Goal: Information Seeking & Learning: Check status

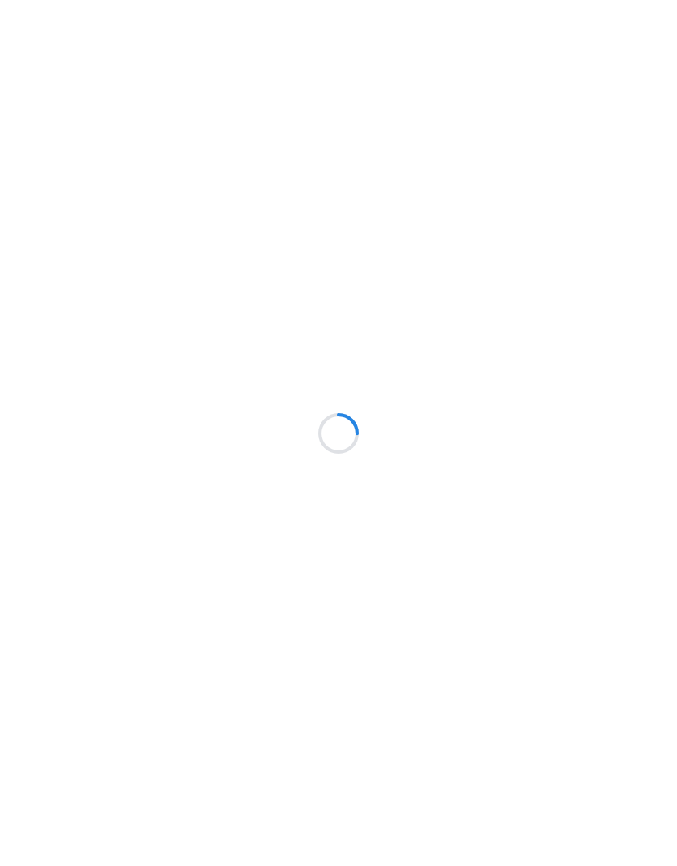
scroll to position [19, 0]
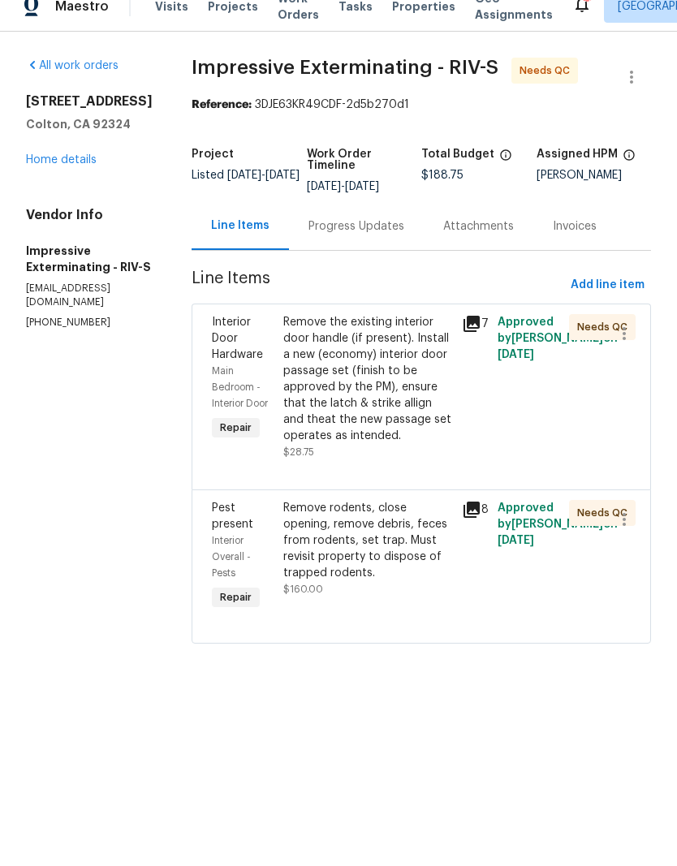
click at [87, 174] on link "Home details" at bounding box center [61, 179] width 71 height 11
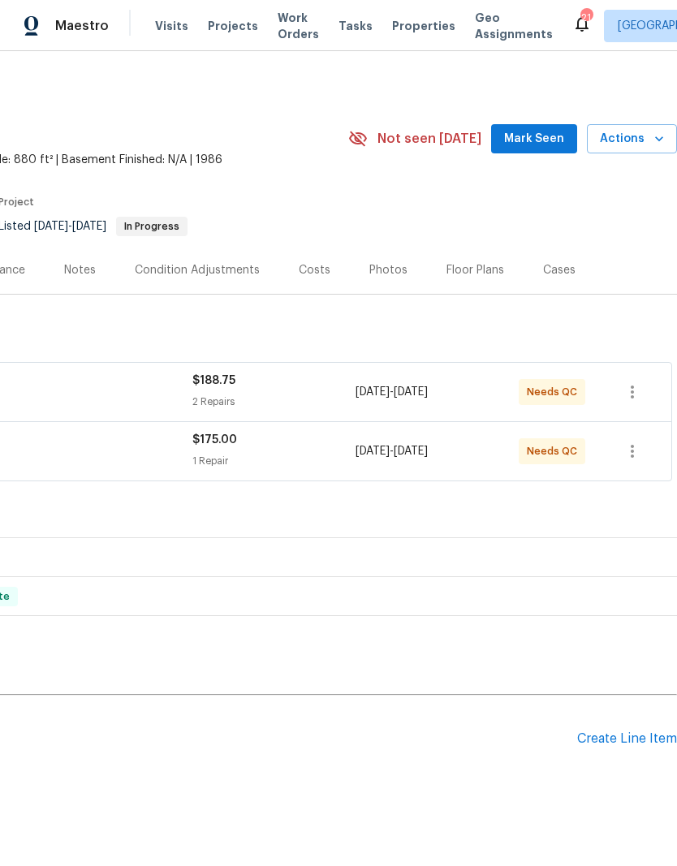
scroll to position [0, 240]
click at [540, 129] on span "Mark Seen" at bounding box center [534, 139] width 60 height 20
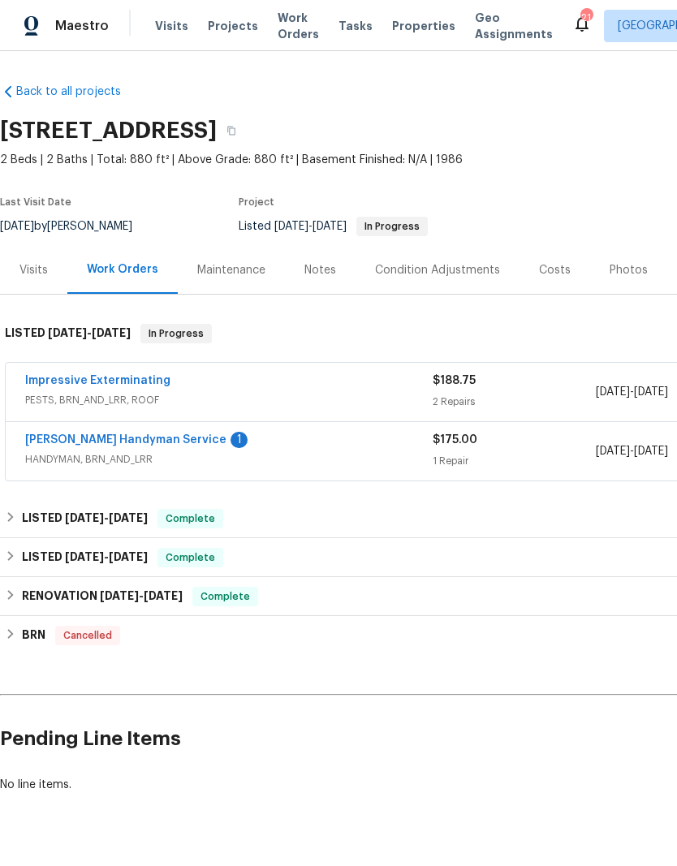
scroll to position [0, 0]
click at [314, 262] on div "Notes" at bounding box center [320, 270] width 32 height 16
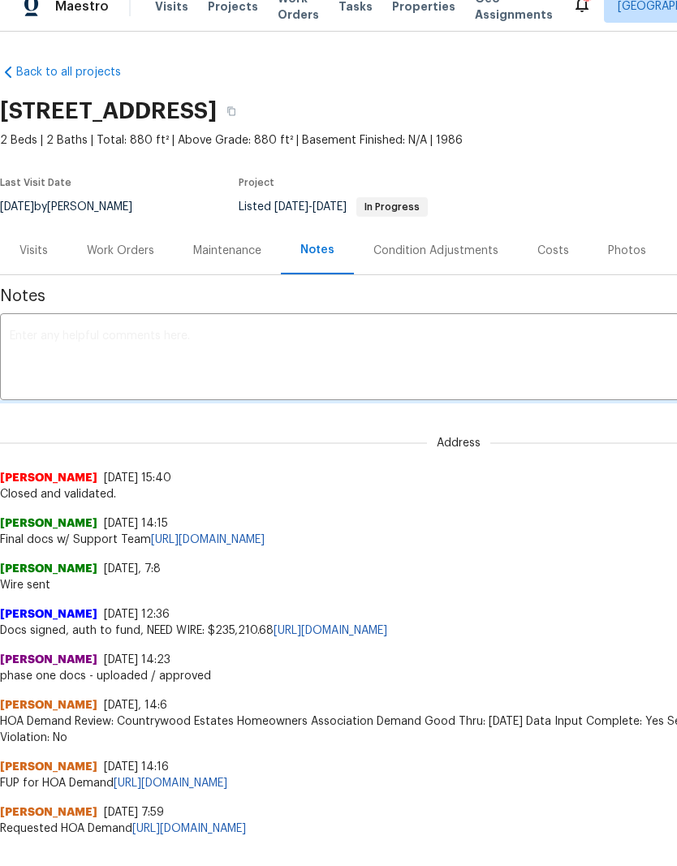
scroll to position [19, 0]
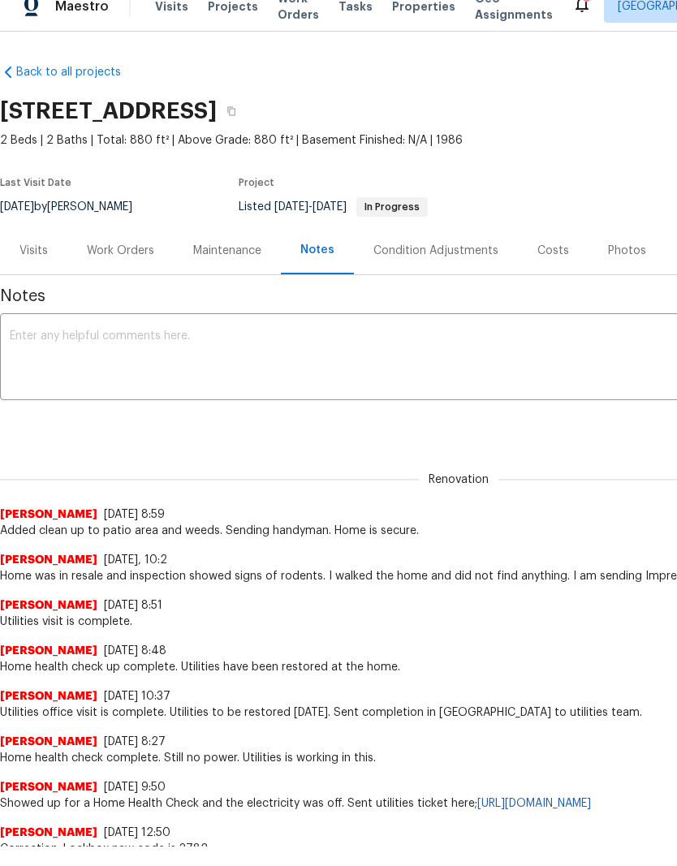
click at [89, 336] on textarea at bounding box center [459, 358] width 898 height 57
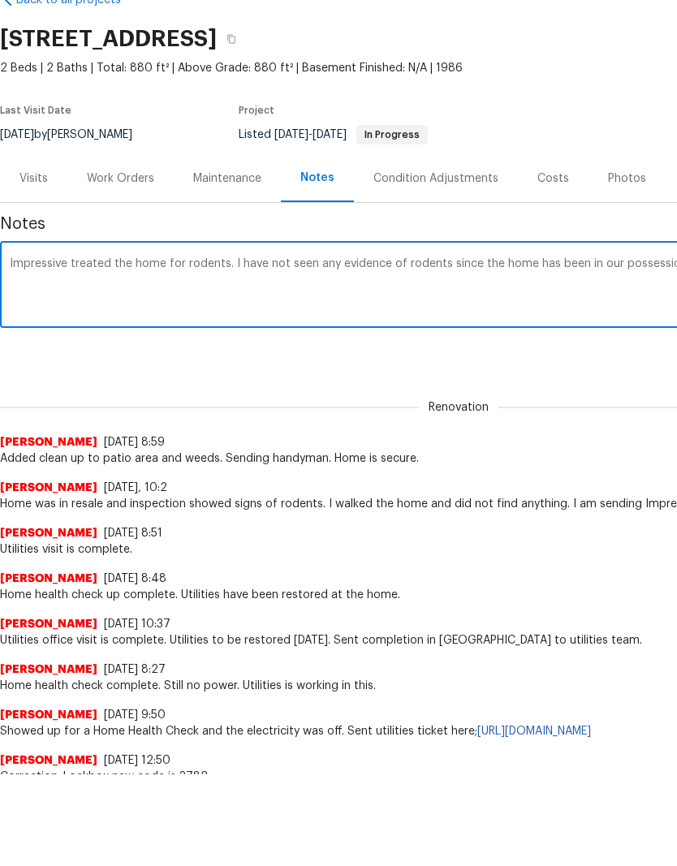
scroll to position [0, 240]
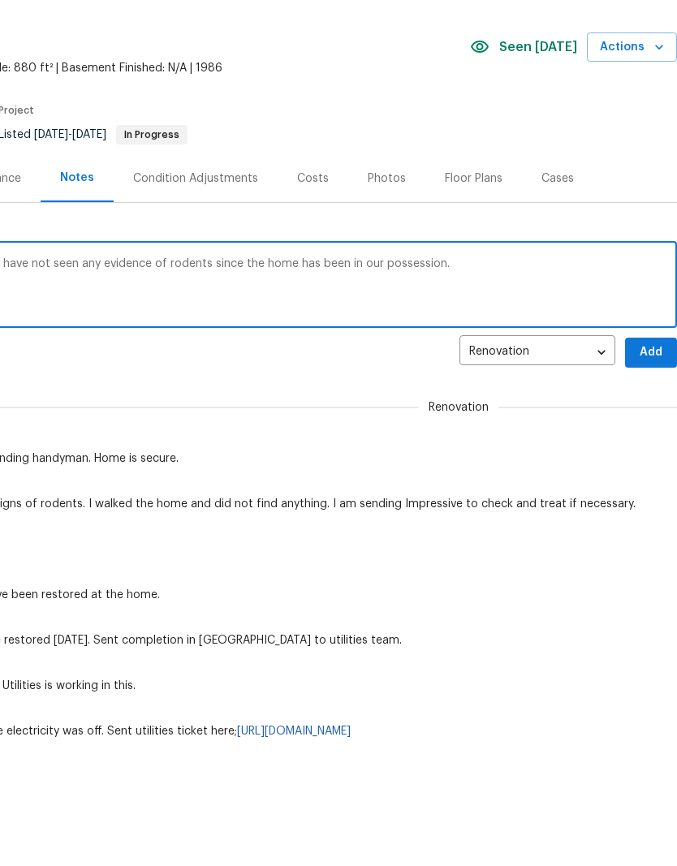
type textarea "Impressive treated the home for rodents. I have not seen any evidence of rodent…"
click at [653, 415] on span "Add" at bounding box center [651, 425] width 26 height 20
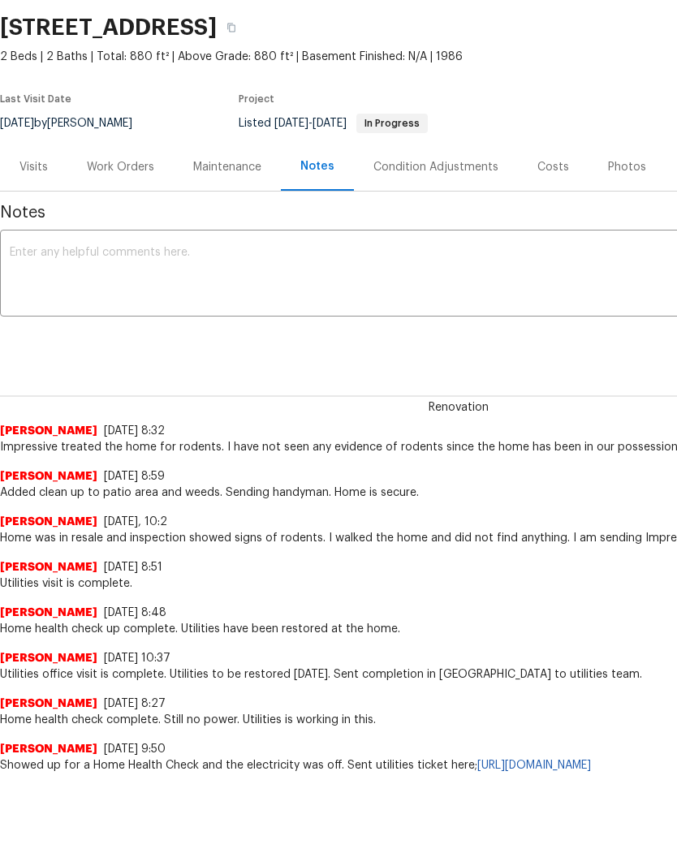
scroll to position [11, 0]
click at [123, 199] on div "Work Orders" at bounding box center [120, 207] width 67 height 16
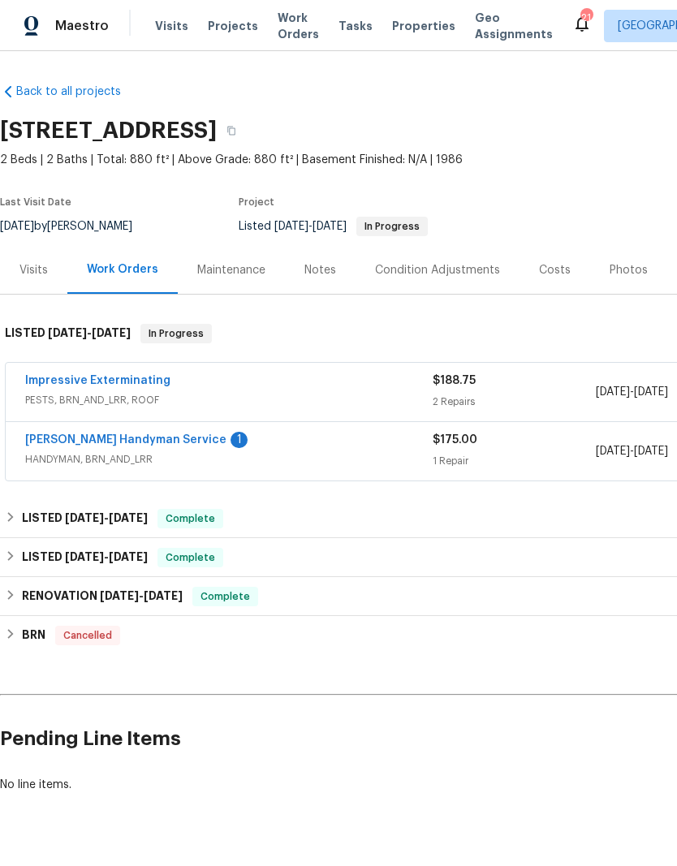
click at [122, 434] on link "[PERSON_NAME] Handyman Service" at bounding box center [125, 439] width 201 height 11
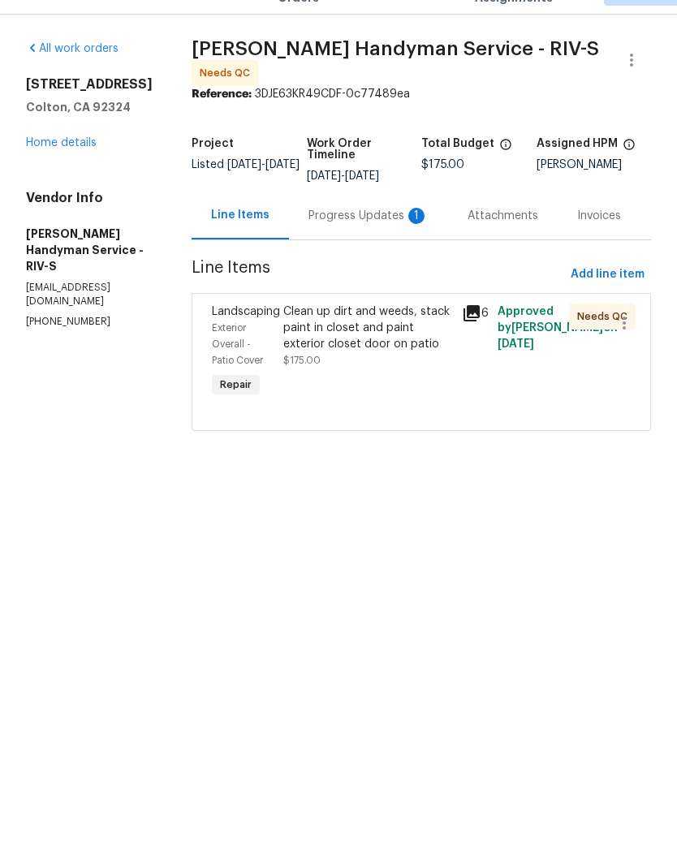
click at [374, 244] on div "Progress Updates 1" at bounding box center [368, 252] width 120 height 16
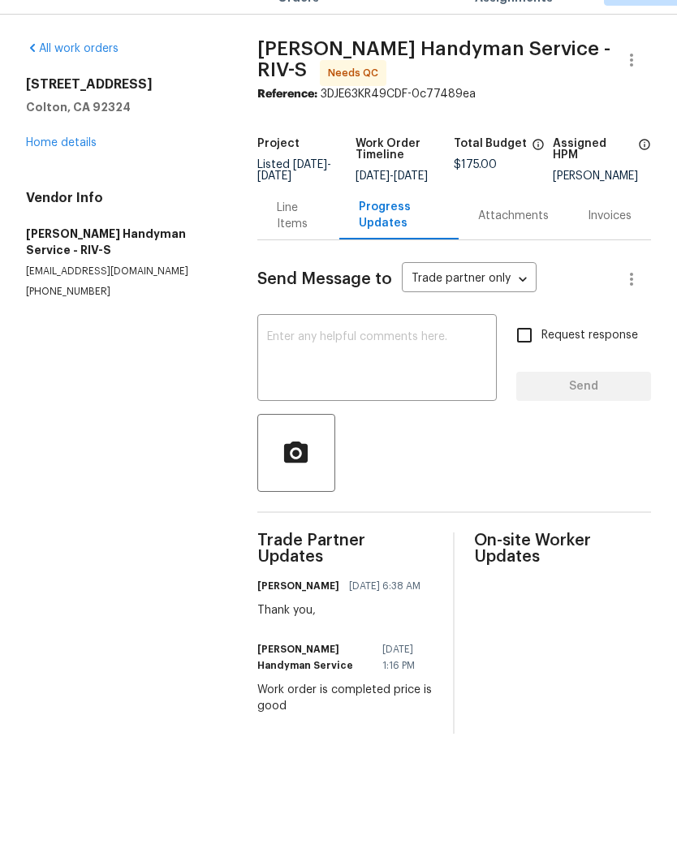
click at [318, 236] on div "Line Items" at bounding box center [298, 252] width 43 height 32
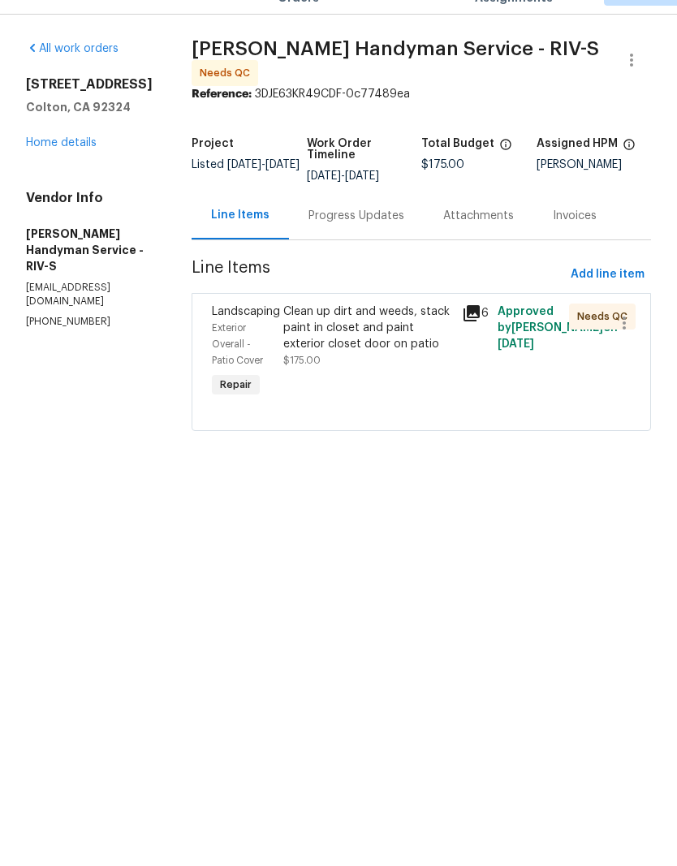
click at [363, 348] on div "Clean up dirt and weeds, stack paint in closet and paint exterior closet door o…" at bounding box center [367, 364] width 169 height 49
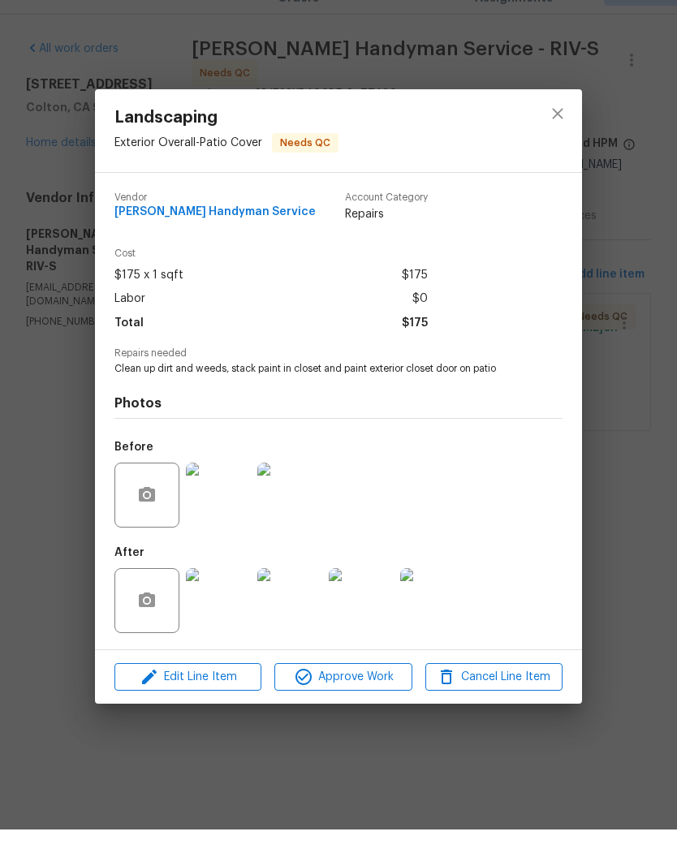
click at [221, 627] on img at bounding box center [218, 637] width 65 height 65
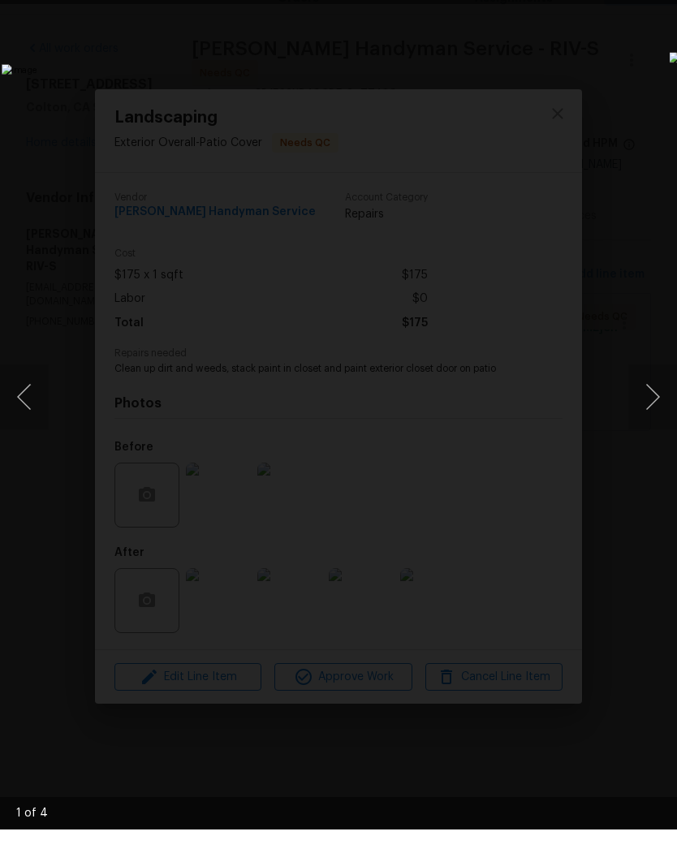
click at [646, 401] on button "Next image" at bounding box center [652, 433] width 49 height 65
click at [647, 401] on button "Next image" at bounding box center [652, 433] width 49 height 65
click at [661, 401] on button "Next image" at bounding box center [652, 433] width 49 height 65
click at [663, 401] on button "Next image" at bounding box center [652, 433] width 49 height 65
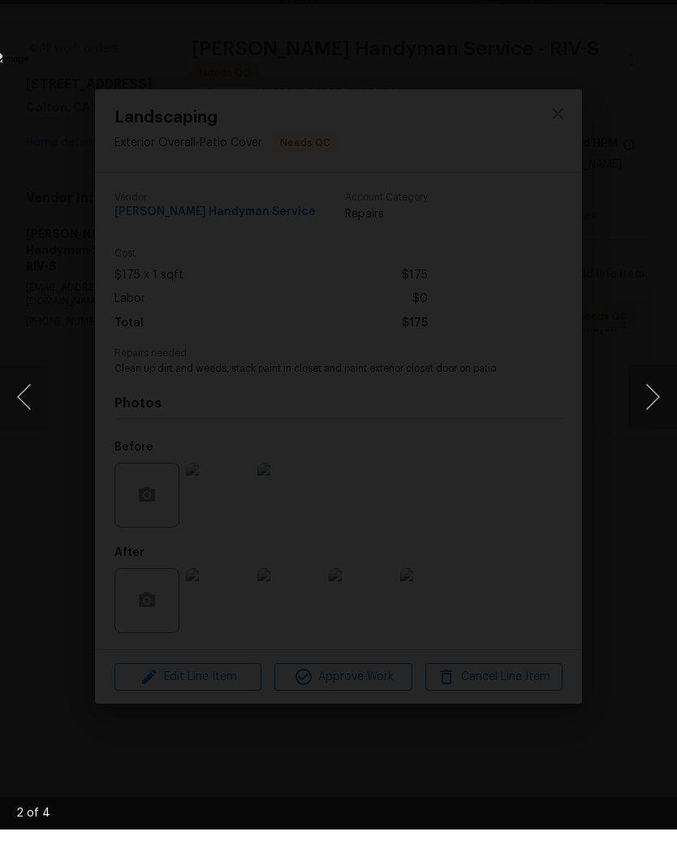
click at [657, 401] on button "Next image" at bounding box center [652, 433] width 49 height 65
click at [521, 548] on img "Lightbox" at bounding box center [261, 433] width 519 height 664
click at [521, 140] on img "Lightbox" at bounding box center [261, 433] width 519 height 664
click at [521, 320] on img "Lightbox" at bounding box center [261, 433] width 519 height 664
click at [521, 101] on img "Lightbox" at bounding box center [261, 433] width 519 height 664
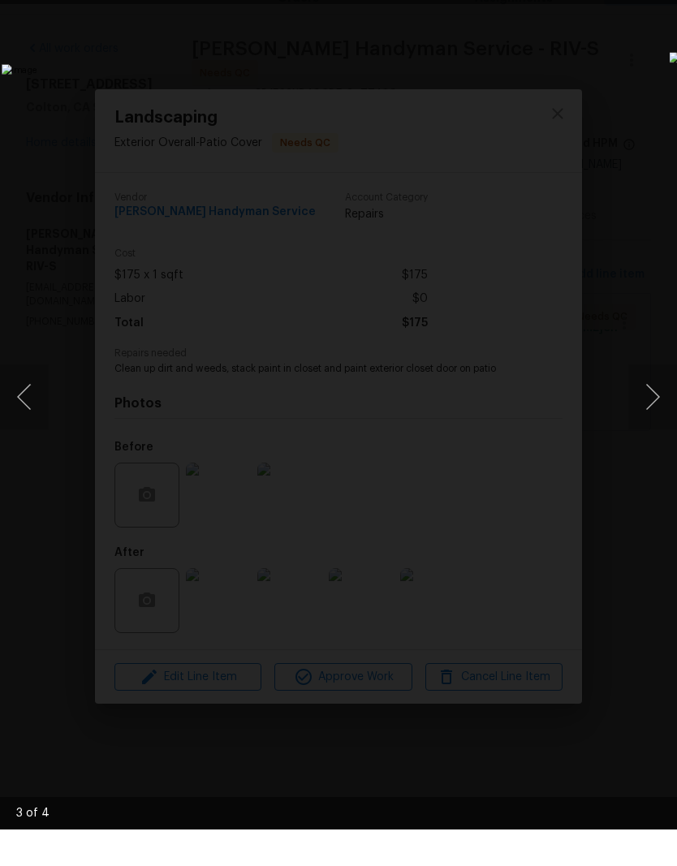
click at [521, 101] on img "Lightbox" at bounding box center [261, 433] width 519 height 664
click at [521, 761] on img "Lightbox" at bounding box center [261, 433] width 519 height 664
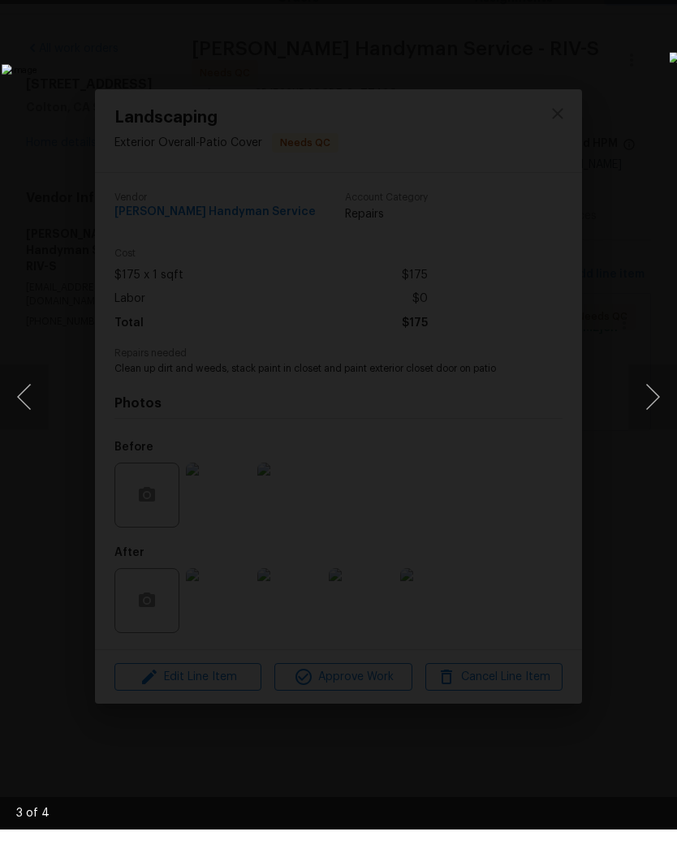
click at [521, 764] on img "Lightbox" at bounding box center [261, 433] width 519 height 664
click at [655, 401] on button "Next image" at bounding box center [652, 433] width 49 height 65
click at [651, 90] on div "Lightbox" at bounding box center [338, 433] width 677 height 866
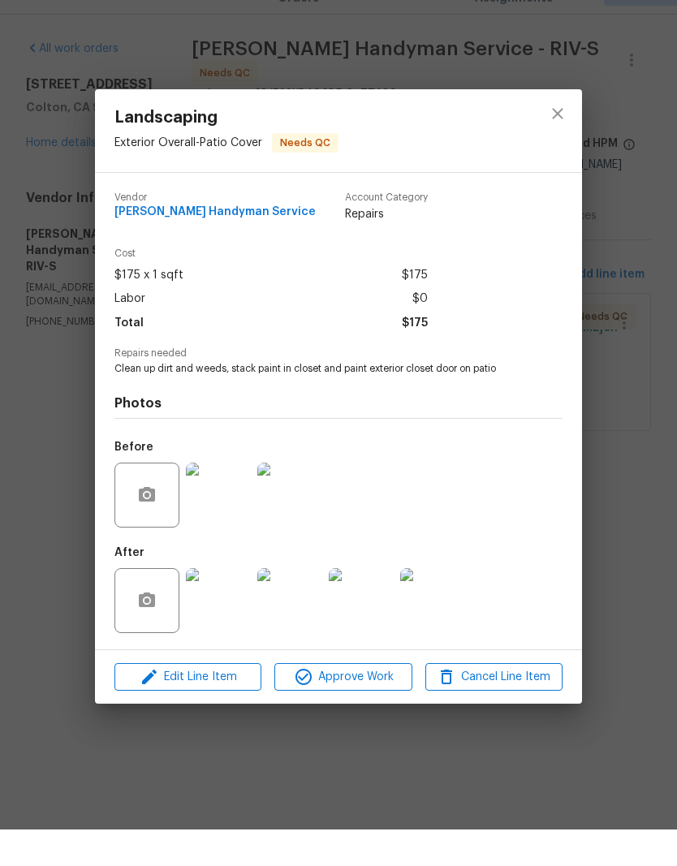
click at [449, 607] on img at bounding box center [432, 637] width 65 height 65
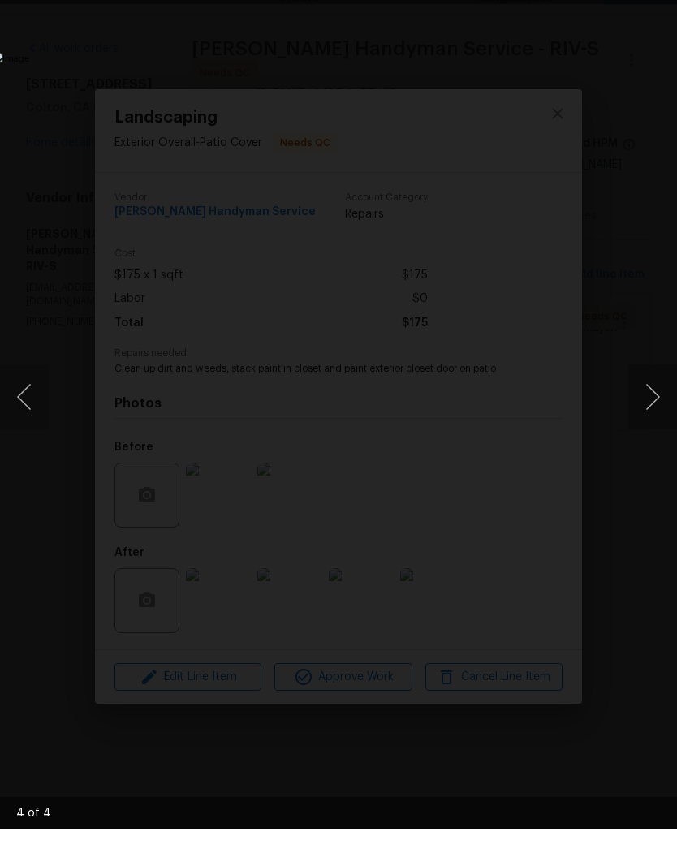
click at [525, 687] on div "Lightbox" at bounding box center [338, 433] width 677 height 866
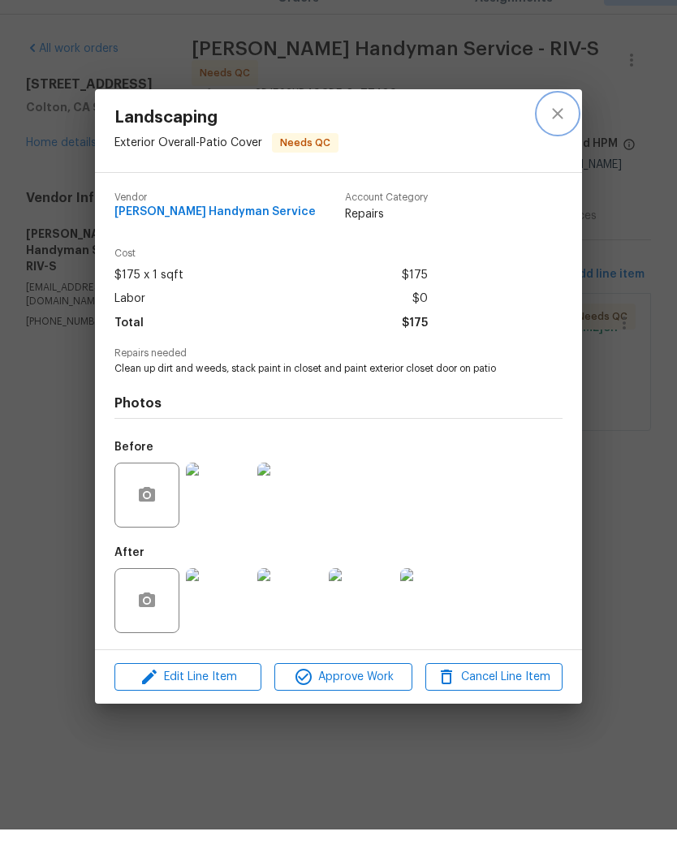
click at [557, 140] on icon "close" at bounding box center [557, 149] width 19 height 19
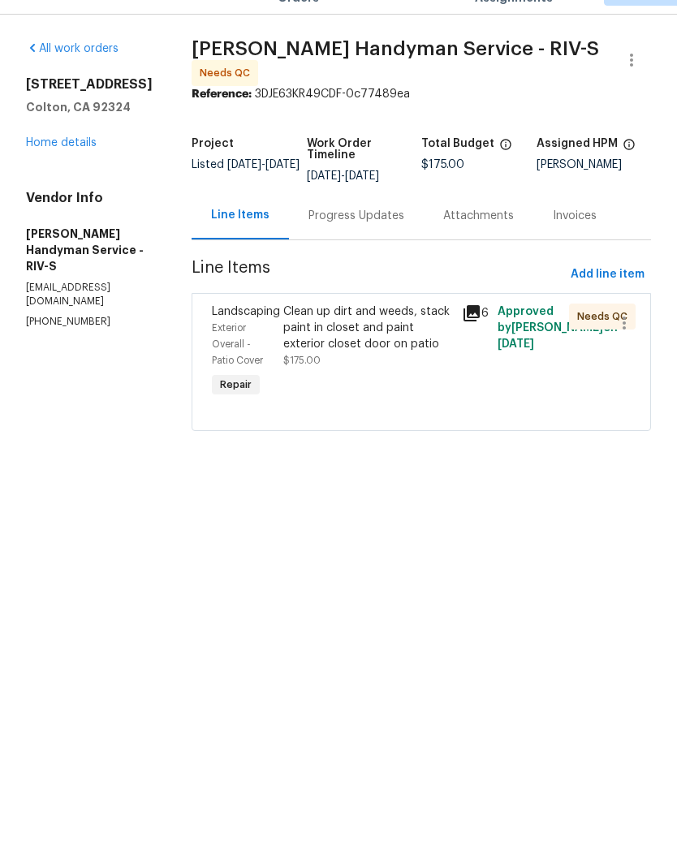
click at [90, 174] on link "Home details" at bounding box center [61, 179] width 71 height 11
